Goal: Task Accomplishment & Management: Complete application form

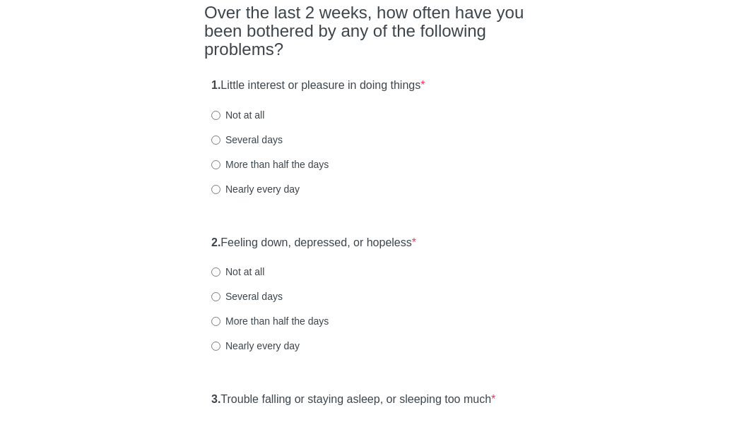
scroll to position [141, 0]
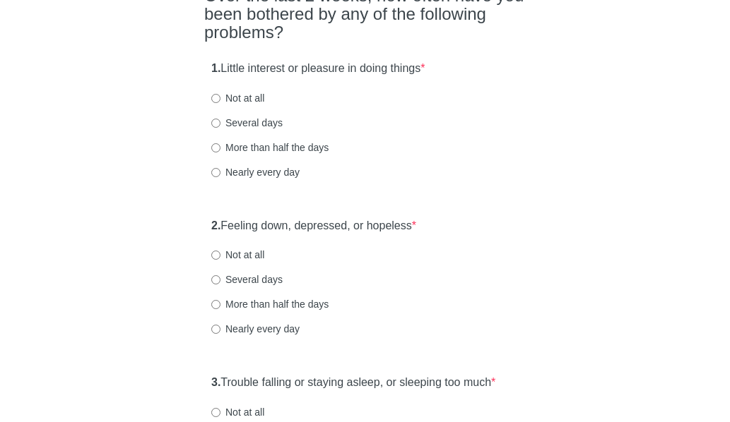
click at [226, 262] on label "Not at all" at bounding box center [237, 255] width 53 height 14
click at [220, 260] on input "Not at all" at bounding box center [215, 255] width 9 height 9
radio input "true"
click at [249, 105] on label "Not at all" at bounding box center [237, 98] width 53 height 14
click at [220, 103] on input "Not at all" at bounding box center [215, 98] width 9 height 9
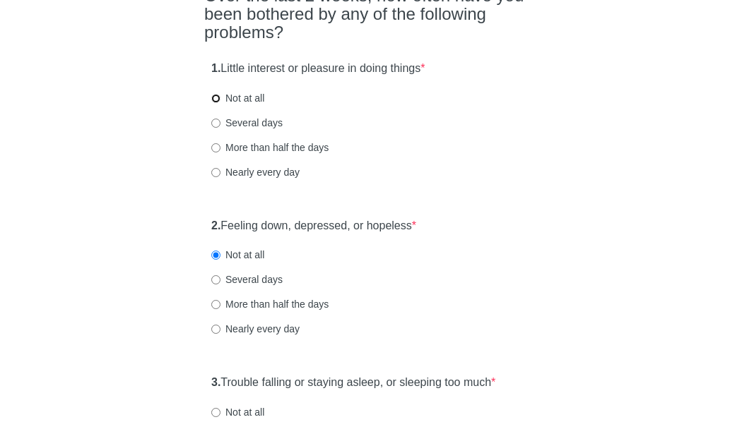
radio input "true"
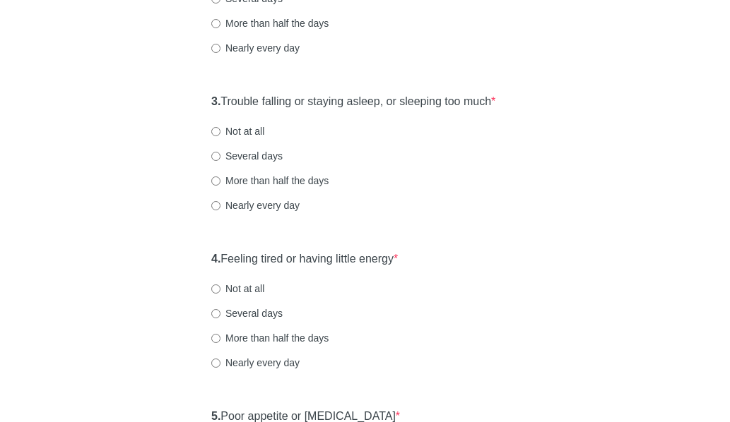
scroll to position [494, 0]
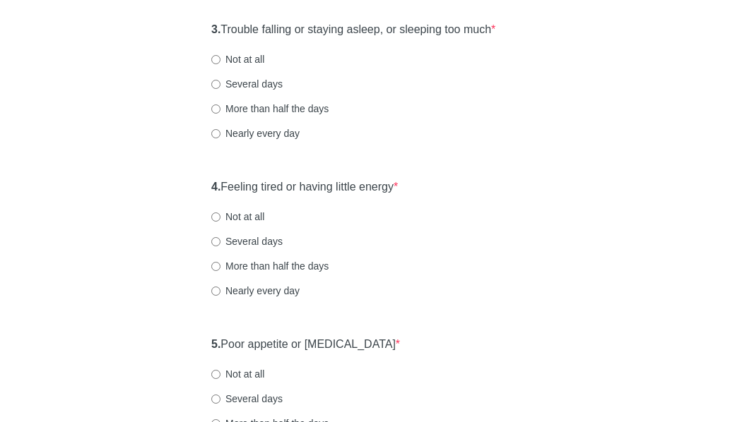
click at [247, 91] on label "Several days" at bounding box center [246, 84] width 71 height 14
click at [220, 89] on input "Several days" at bounding box center [215, 84] width 9 height 9
radio input "true"
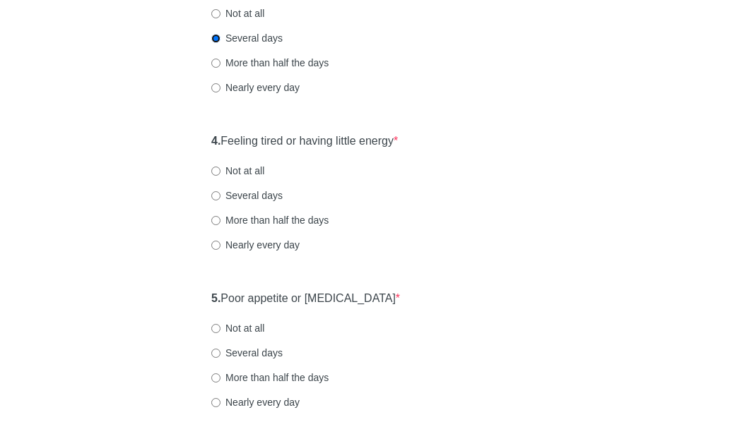
scroll to position [565, 0]
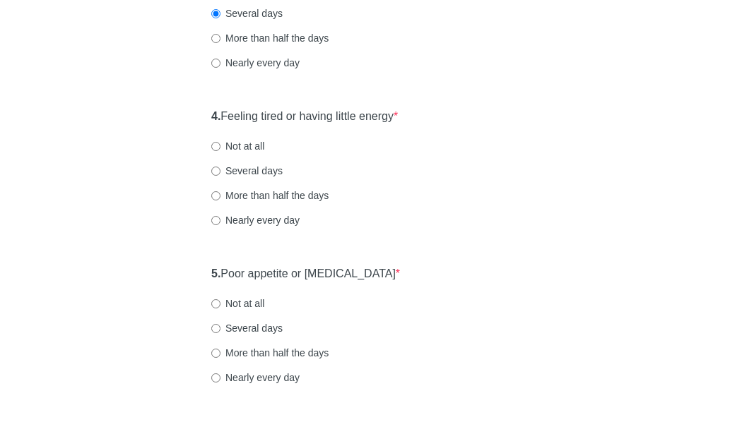
click at [251, 178] on label "Several days" at bounding box center [246, 171] width 71 height 14
click at [220, 176] on input "Several days" at bounding box center [215, 171] width 9 height 9
radio input "true"
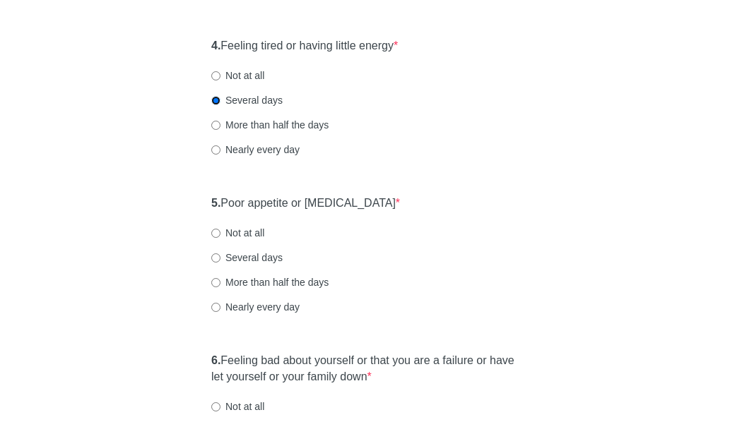
scroll to position [706, 0]
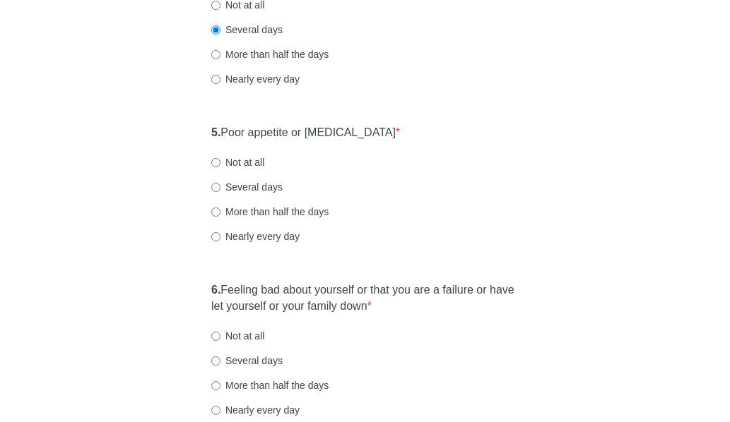
drag, startPoint x: 413, startPoint y: 273, endPoint x: 302, endPoint y: 293, distance: 113.3
click at [413, 265] on div "5. Poor appetite or [MEDICAL_DATA] * Not at all Several days More than half the…" at bounding box center [364, 191] width 321 height 147
click at [249, 198] on div "5. Poor appetite or [MEDICAL_DATA] * Not at all Several days More than half the…" at bounding box center [364, 191] width 321 height 147
click at [245, 343] on label "Not at all" at bounding box center [237, 336] width 53 height 14
click at [220, 341] on input "Not at all" at bounding box center [215, 336] width 9 height 9
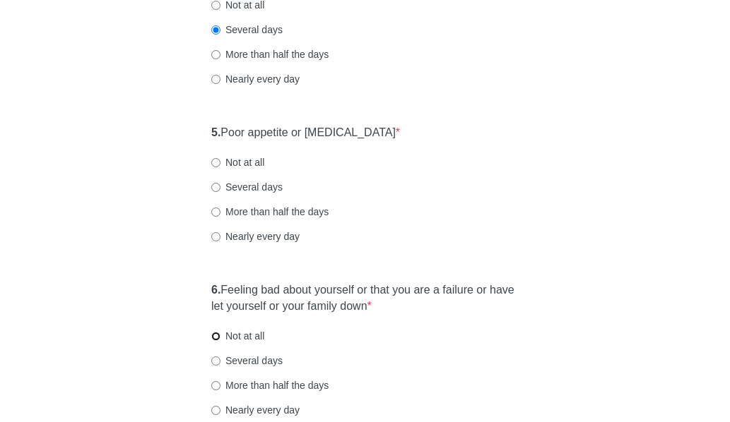
radio input "true"
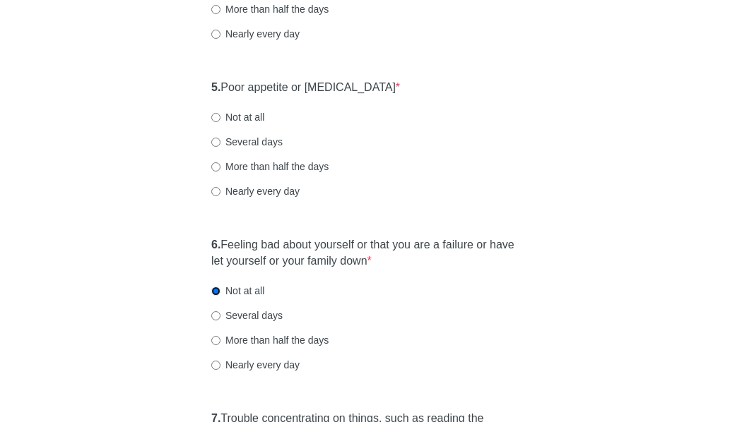
scroll to position [777, 0]
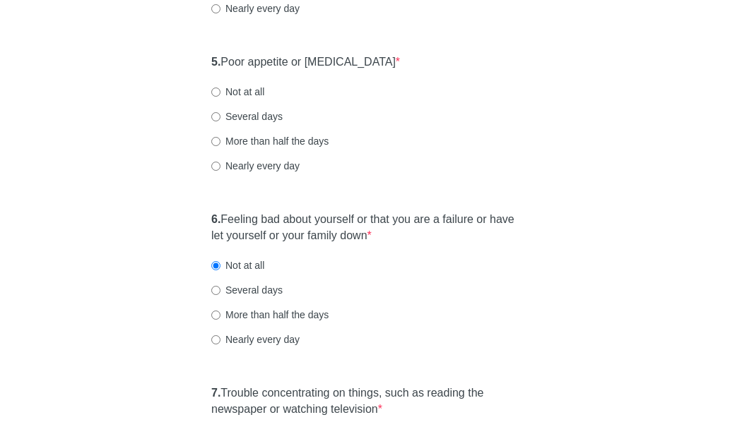
click at [235, 109] on div "5. Poor appetite or [MEDICAL_DATA] * Not at all Several days More than half the…" at bounding box center [364, 120] width 321 height 147
click at [250, 99] on label "Not at all" at bounding box center [237, 92] width 53 height 14
click at [220, 97] on input "Not at all" at bounding box center [215, 92] width 9 height 9
radio input "true"
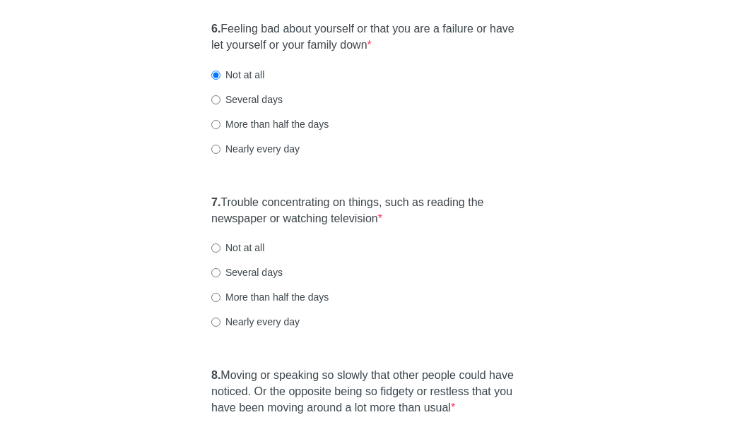
scroll to position [1130, 0]
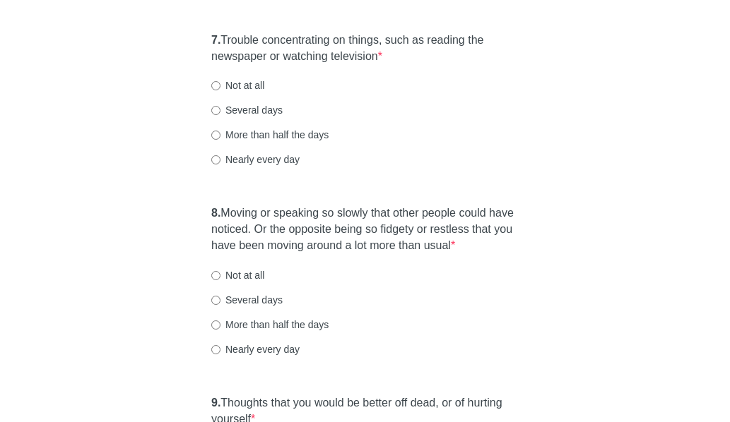
click at [210, 111] on div "7. Trouble concentrating on things, such as reading the newspaper or watching t…" at bounding box center [364, 106] width 321 height 163
click at [227, 93] on label "Not at all" at bounding box center [237, 85] width 53 height 14
click at [220, 90] on input "Not at all" at bounding box center [215, 85] width 9 height 9
radio input "true"
click at [235, 292] on div "8. Moving or speaking so slowly that other people could have noticed. Or the op…" at bounding box center [364, 287] width 321 height 179
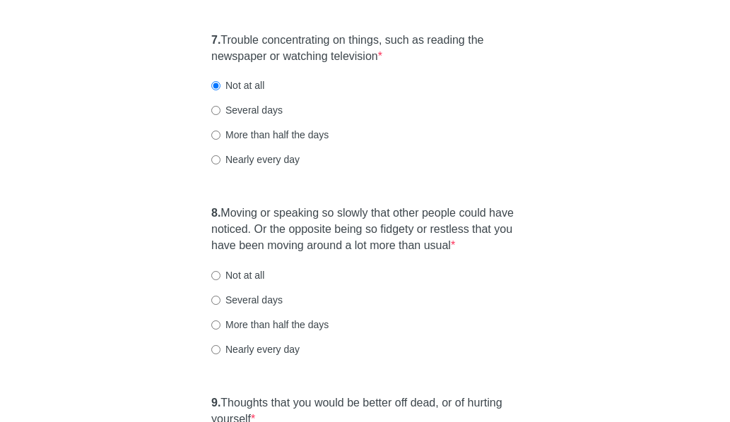
click at [246, 117] on label "Several days" at bounding box center [246, 110] width 71 height 14
click at [220, 115] on input "Several days" at bounding box center [215, 110] width 9 height 9
radio input "true"
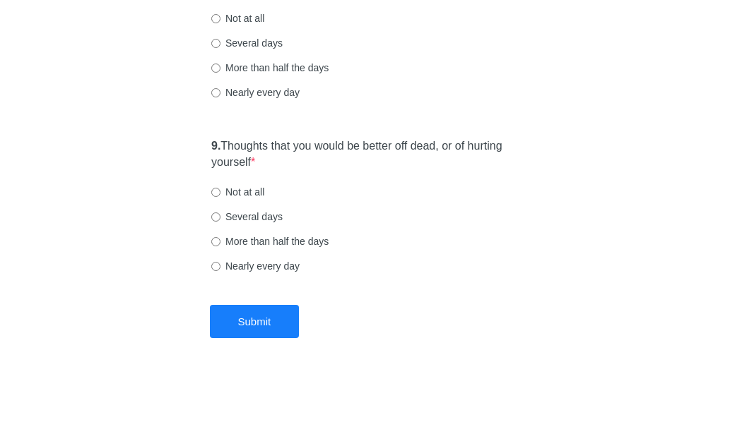
scroll to position [1413, 0]
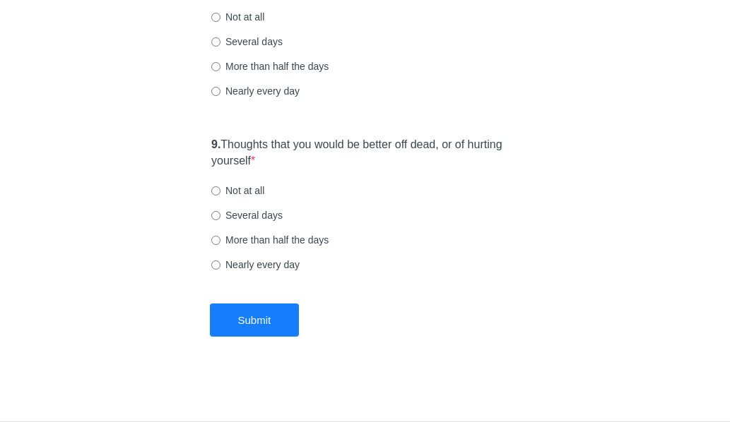
click at [252, 189] on label "Not at all" at bounding box center [237, 191] width 53 height 14
click at [220, 189] on input "Not at all" at bounding box center [215, 190] width 9 height 9
radio input "true"
click at [254, 316] on button "Submit" at bounding box center [255, 320] width 90 height 33
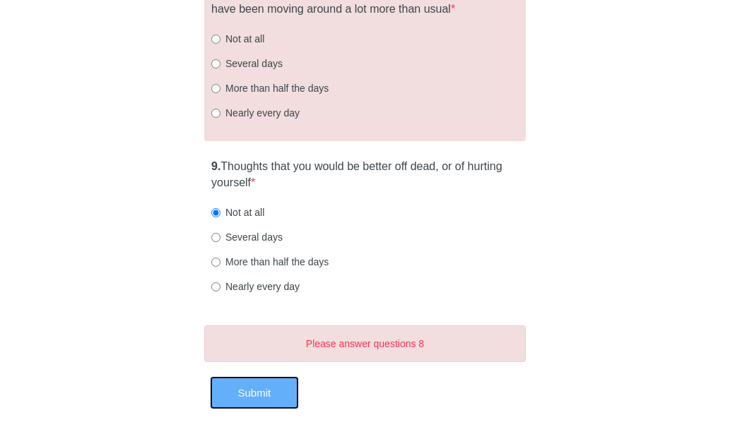
scroll to position [1342, 0]
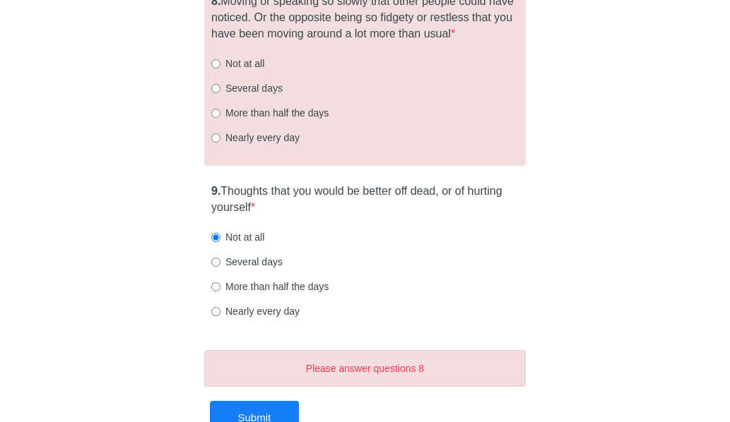
click at [259, 100] on div "8. Moving or speaking so slowly that other people could have noticed. Or the op…" at bounding box center [364, 76] width 321 height 179
click at [259, 95] on label "Several days" at bounding box center [246, 88] width 71 height 14
click at [220, 93] on input "Several days" at bounding box center [215, 88] width 9 height 9
radio input "true"
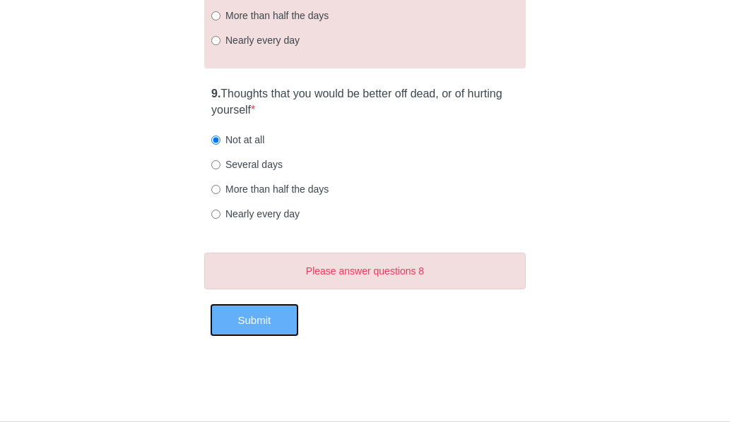
click at [271, 318] on button "Submit" at bounding box center [255, 320] width 90 height 33
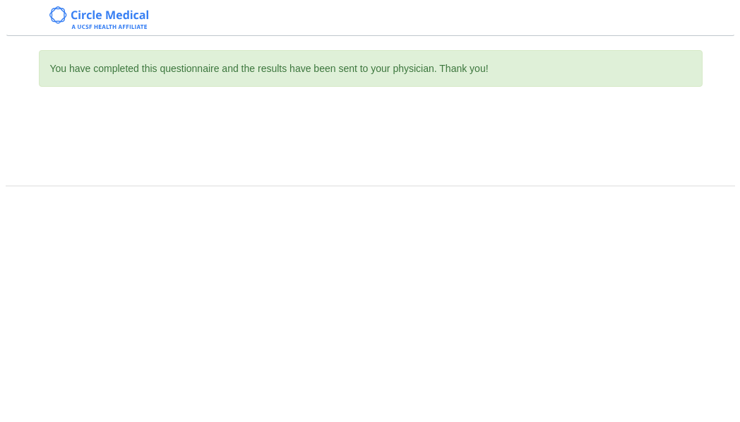
scroll to position [0, 0]
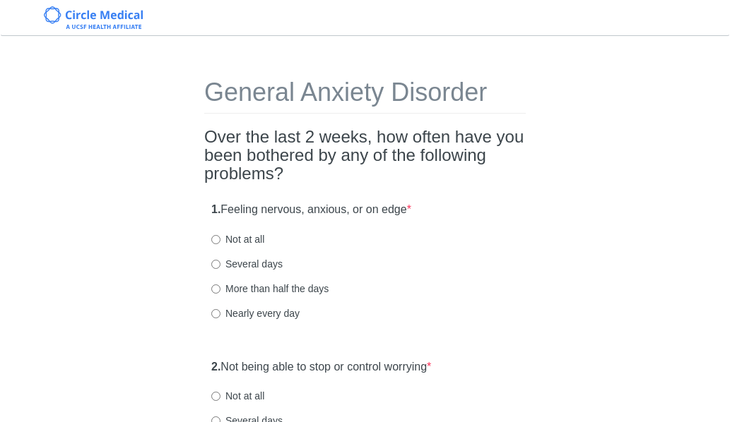
click at [238, 261] on label "Several days" at bounding box center [246, 264] width 71 height 14
click at [220, 261] on input "Several days" at bounding box center [215, 264] width 9 height 9
radio input "true"
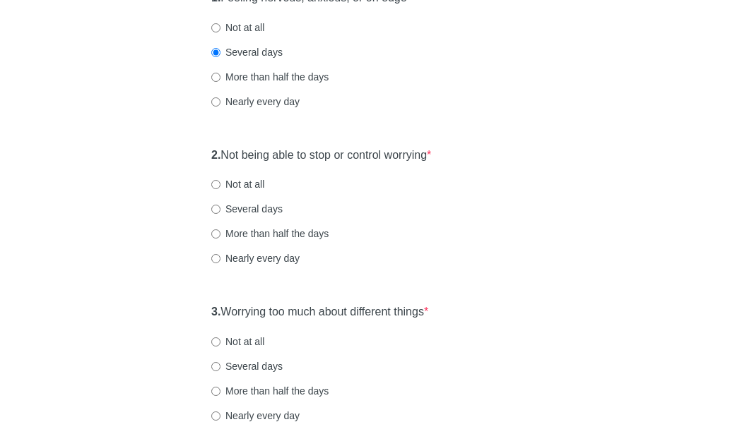
click at [232, 189] on label "Not at all" at bounding box center [237, 184] width 53 height 14
click at [220, 189] on input "Not at all" at bounding box center [215, 184] width 9 height 9
radio input "true"
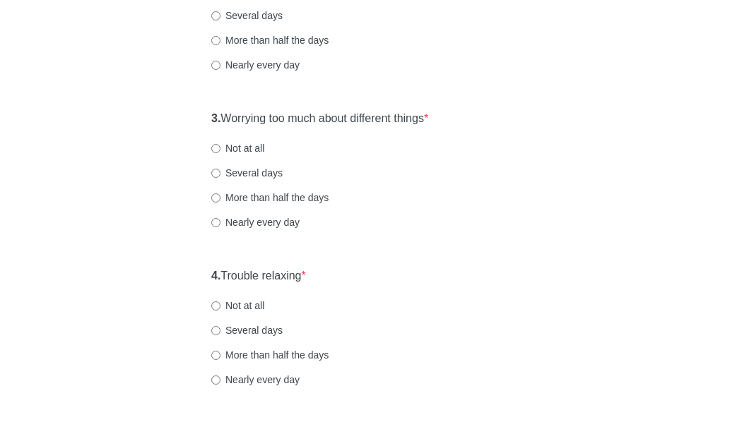
scroll to position [424, 0]
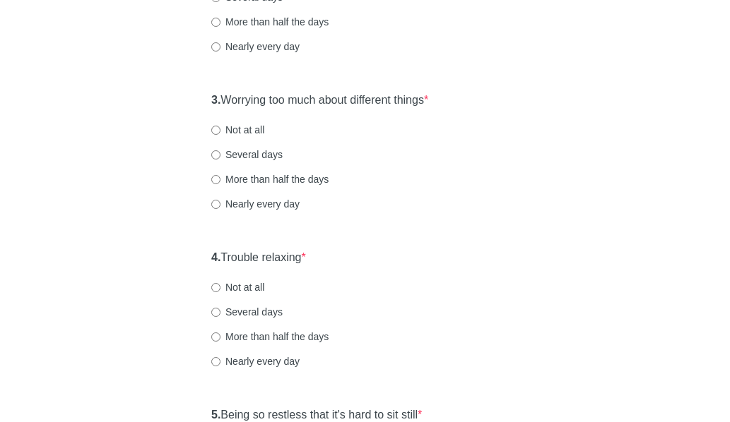
click at [244, 133] on label "Not at all" at bounding box center [237, 130] width 53 height 14
click at [220, 133] on input "Not at all" at bounding box center [215, 130] width 9 height 9
radio input "true"
click at [249, 290] on label "Not at all" at bounding box center [237, 287] width 53 height 14
click at [220, 290] on input "Not at all" at bounding box center [215, 287] width 9 height 9
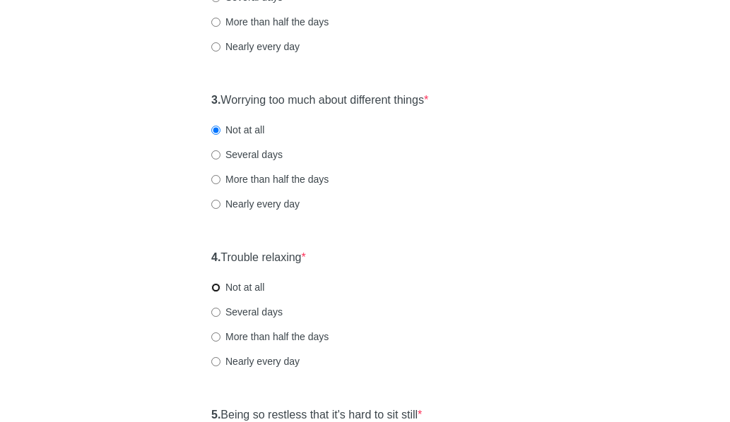
radio input "true"
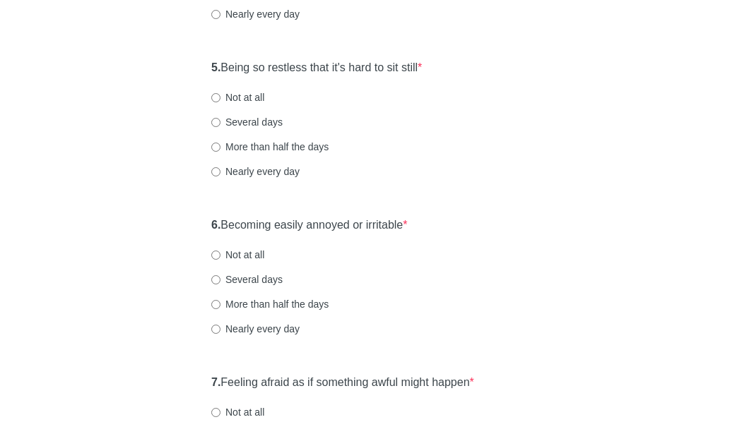
scroll to position [777, 0]
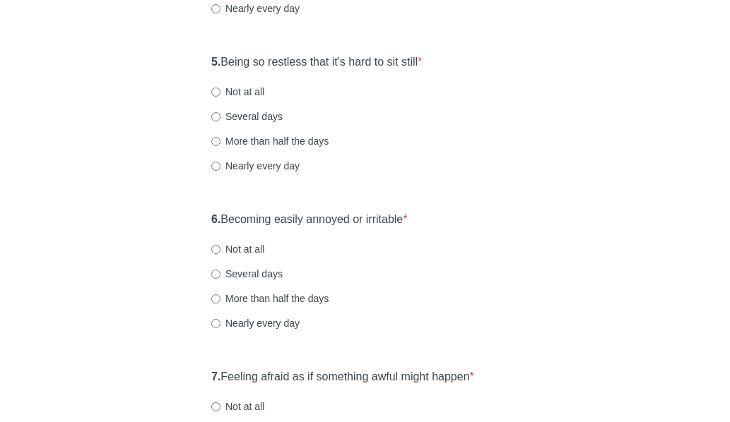
click at [252, 91] on label "Not at all" at bounding box center [237, 92] width 53 height 14
click at [220, 91] on input "Not at all" at bounding box center [215, 92] width 9 height 9
radio input "true"
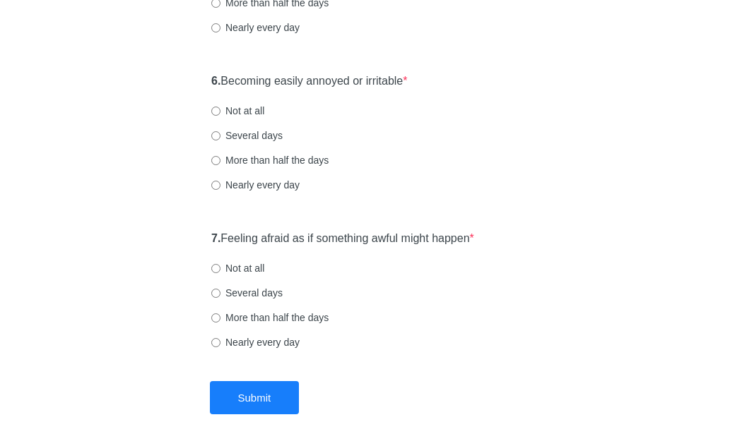
scroll to position [918, 0]
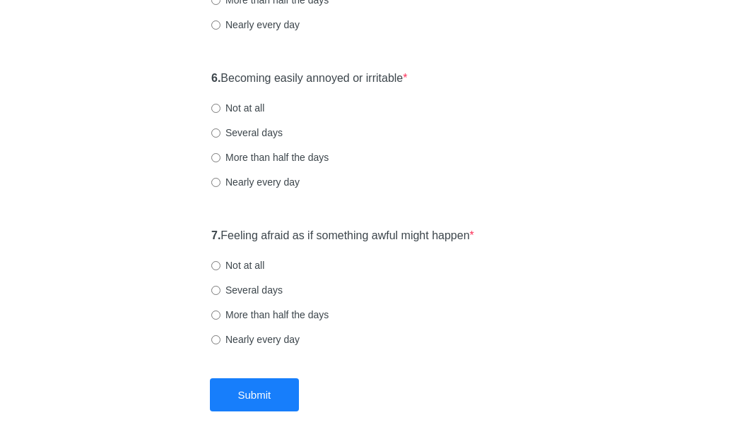
click at [243, 112] on label "Not at all" at bounding box center [237, 108] width 53 height 14
click at [220, 112] on input "Not at all" at bounding box center [215, 108] width 9 height 9
radio input "true"
click at [238, 275] on div "7. Feeling afraid as if something awful might happen * Not at all Several days …" at bounding box center [364, 294] width 321 height 147
click at [261, 271] on label "Not at all" at bounding box center [237, 266] width 53 height 14
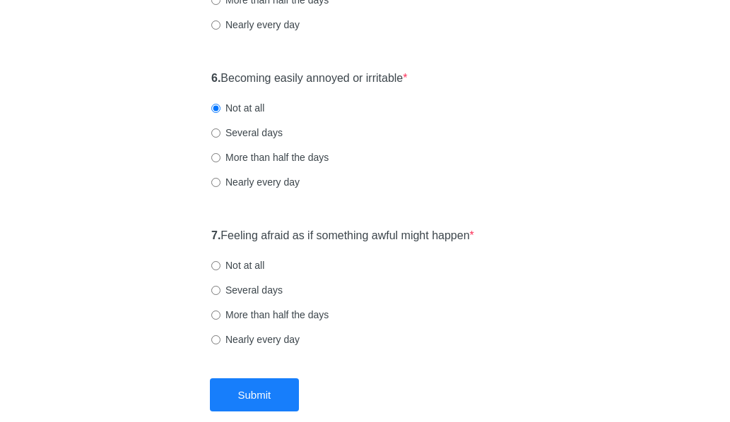
click at [220, 271] on input "Not at all" at bounding box center [215, 265] width 9 height 9
radio input "true"
click at [239, 131] on label "Several days" at bounding box center [246, 133] width 71 height 14
click at [220, 131] on input "Several days" at bounding box center [215, 133] width 9 height 9
radio input "true"
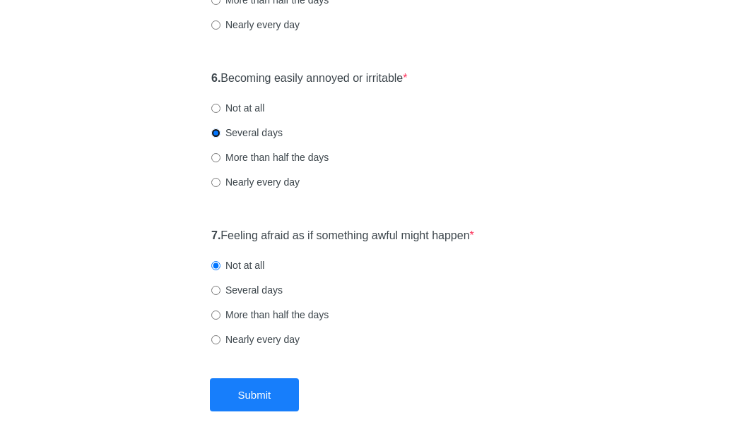
scroll to position [989, 0]
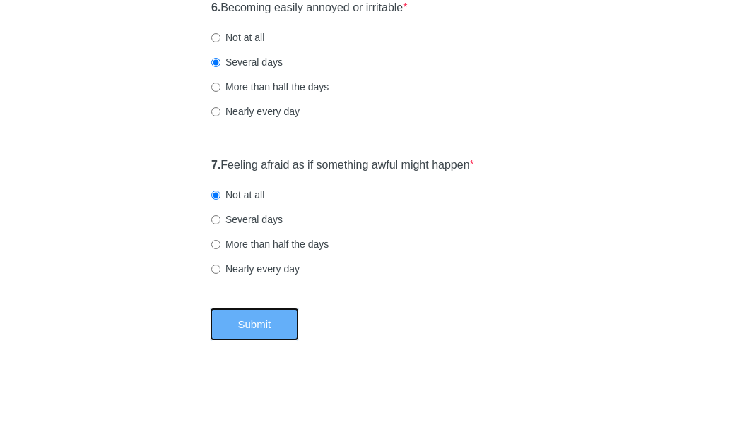
click at [273, 326] on button "Submit" at bounding box center [255, 324] width 90 height 33
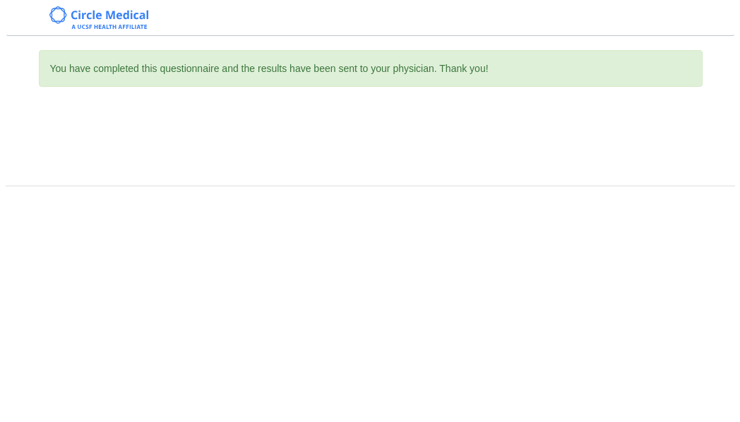
scroll to position [0, 0]
